Goal: Ask a question: Seek information or help from site administrators or community

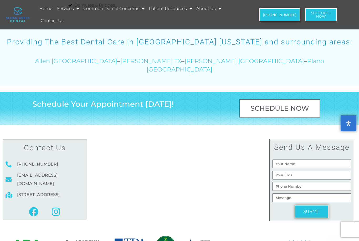
scroll to position [1094, 0]
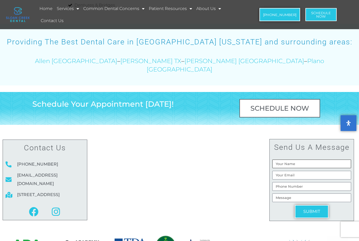
click at [302, 160] on input "Name" at bounding box center [311, 164] width 79 height 9
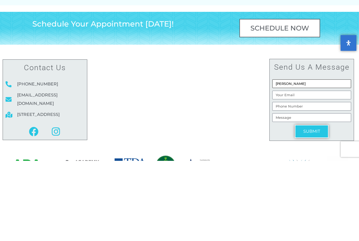
type input "[PERSON_NAME]"
click at [295, 171] on input "Email" at bounding box center [311, 175] width 79 height 9
type input "[EMAIL_ADDRESS][DOMAIN_NAME]"
click at [306, 182] on input "Send us a message" at bounding box center [311, 186] width 79 height 9
type input "405-437-5400"
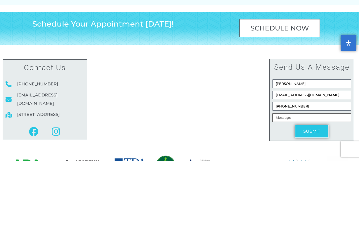
click at [284, 194] on input "Send us a message" at bounding box center [311, 198] width 79 height 9
type input "Need helppppppp"
click at [319, 210] on span "SUBMIT" at bounding box center [311, 212] width 17 height 4
